Goal: Information Seeking & Learning: Learn about a topic

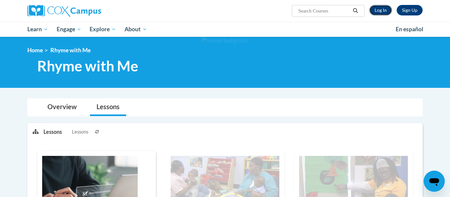
click at [379, 13] on link "Log In" at bounding box center [380, 10] width 23 height 11
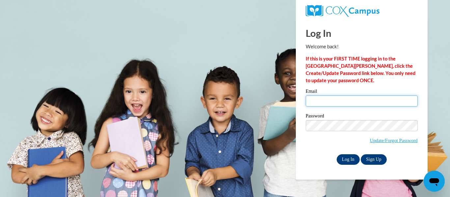
type input "simelia.copeland@lamarcountyschools.org"
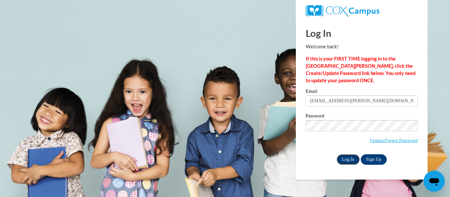
click at [350, 160] on input "Log In" at bounding box center [348, 160] width 23 height 11
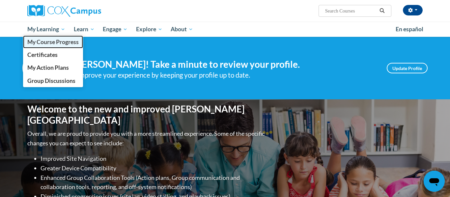
click at [34, 42] on span "My Course Progress" at bounding box center [52, 42] width 51 height 7
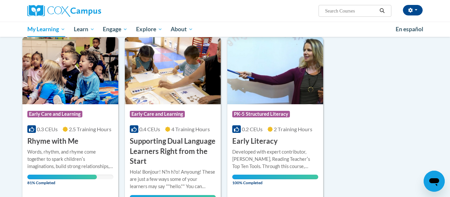
scroll to position [115, 0]
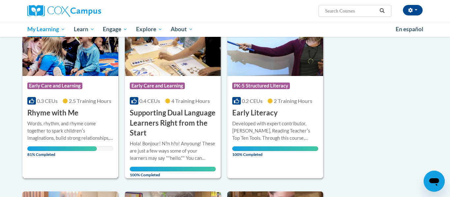
click at [47, 61] on img at bounding box center [70, 42] width 96 height 67
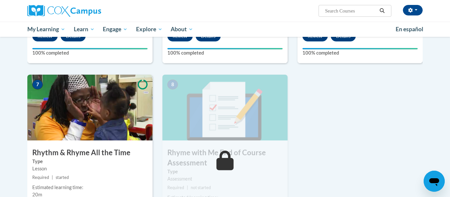
scroll to position [454, 0]
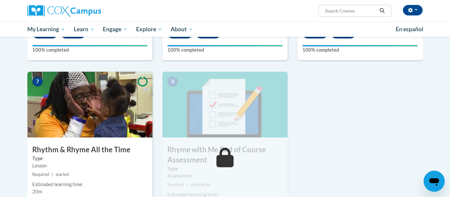
click at [118, 132] on img at bounding box center [89, 105] width 125 height 66
click at [115, 128] on img at bounding box center [89, 105] width 125 height 66
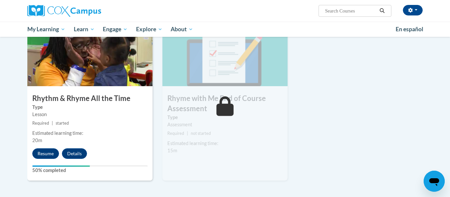
scroll to position [538, 0]
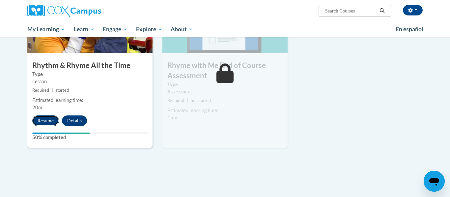
click at [44, 118] on button "Resume" at bounding box center [45, 121] width 27 height 11
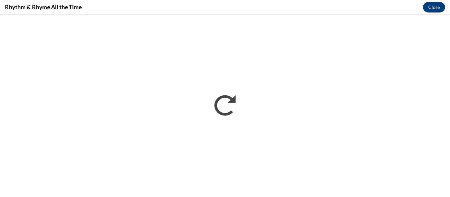
scroll to position [0, 0]
